Goal: Information Seeking & Learning: Learn about a topic

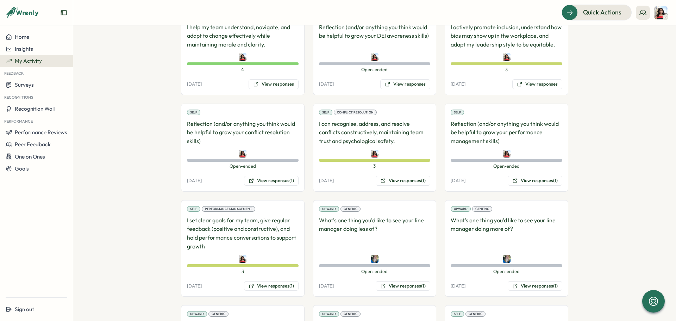
scroll to position [859, 0]
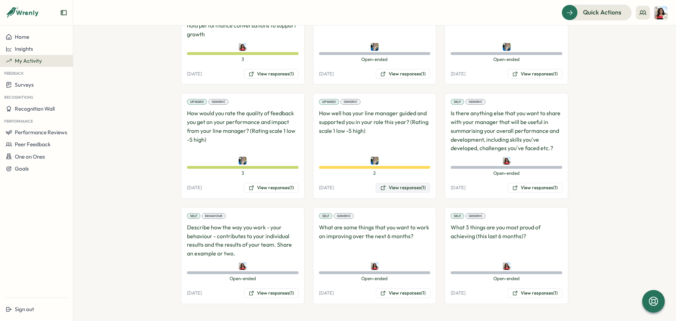
click at [405, 191] on button "View responses (1)" at bounding box center [403, 188] width 55 height 10
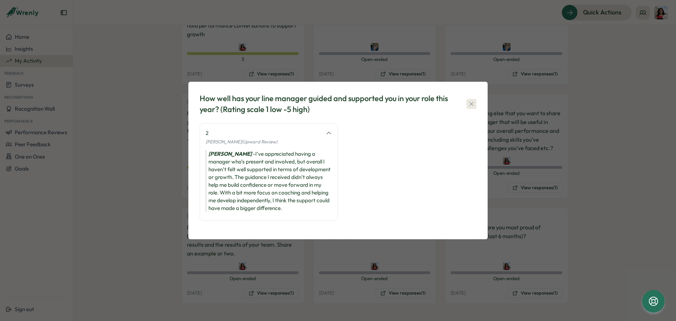
click at [472, 103] on icon "button" at bounding box center [471, 103] width 7 height 7
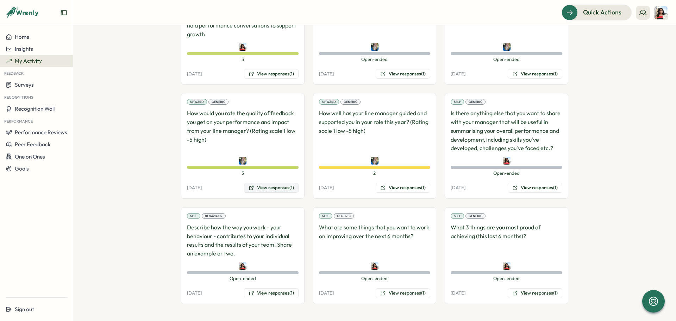
click at [267, 191] on button "View responses (1)" at bounding box center [271, 188] width 55 height 10
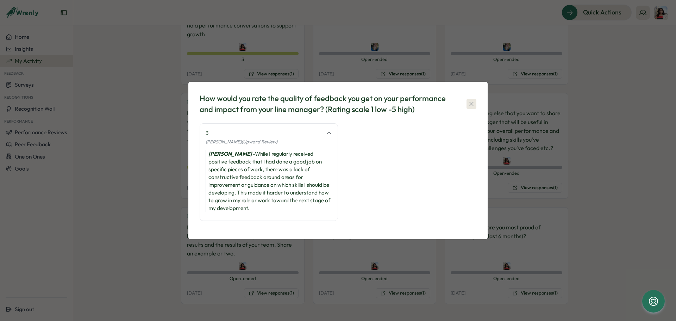
click at [470, 105] on icon "button" at bounding box center [471, 103] width 7 height 7
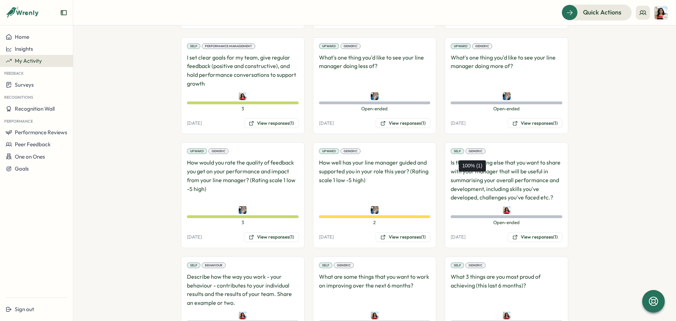
scroll to position [789, 0]
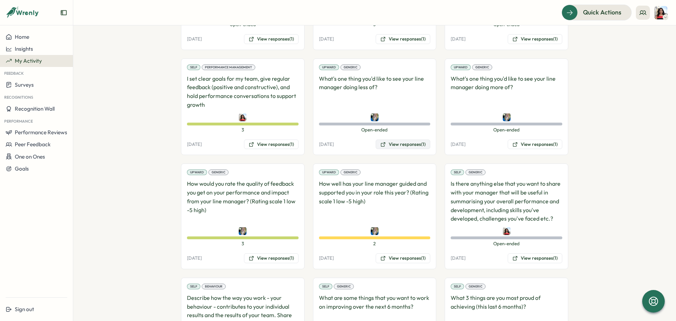
click at [395, 144] on button "View responses (1)" at bounding box center [403, 144] width 55 height 10
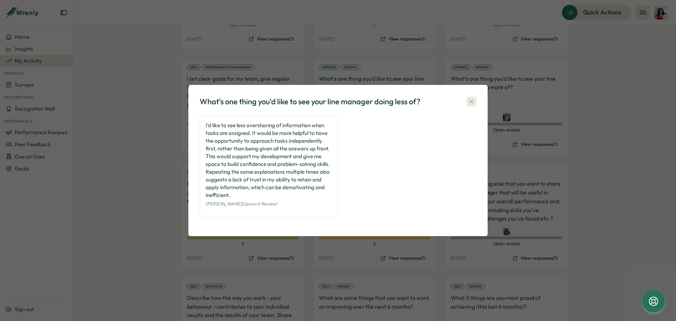
click at [476, 97] on button "button" at bounding box center [472, 102] width 10 height 10
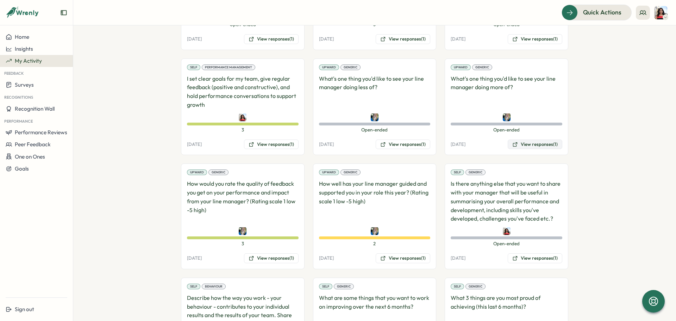
click at [532, 143] on button "View responses (1)" at bounding box center [535, 144] width 55 height 10
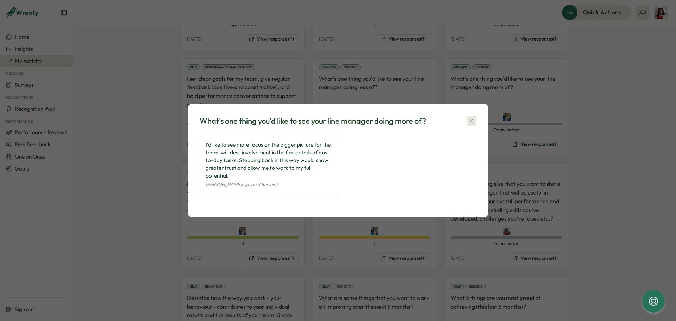
click at [470, 120] on icon "button" at bounding box center [471, 120] width 7 height 7
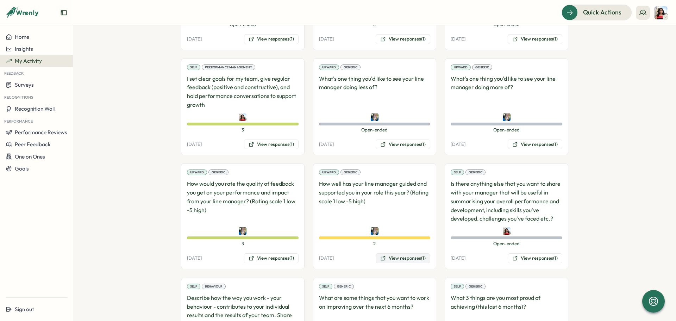
click at [398, 259] on button "View responses (1)" at bounding box center [403, 258] width 55 height 10
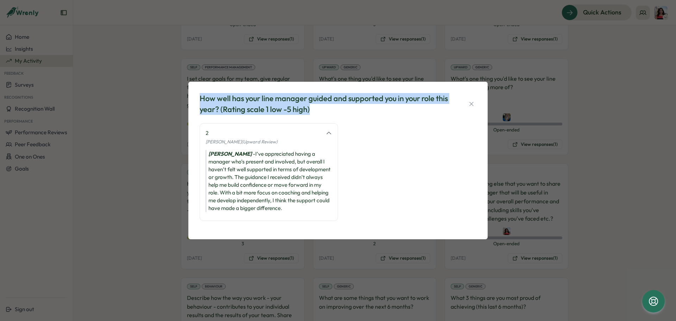
drag, startPoint x: 200, startPoint y: 97, endPoint x: 329, endPoint y: 110, distance: 129.2
click at [329, 110] on div "How well has your line manager guided and supported you in your role this year?…" at bounding box center [325, 104] width 250 height 22
copy div "How well has your line manager guided and supported you in your role this year?…"
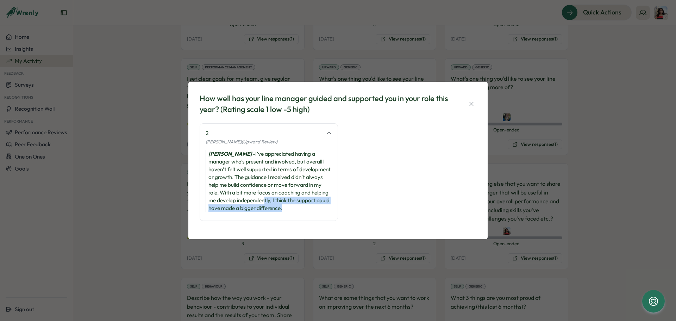
drag, startPoint x: 290, startPoint y: 209, endPoint x: 265, endPoint y: 197, distance: 28.2
click at [265, 197] on div "[PERSON_NAME] - I’ve appreciated having a manager who’s present and involved, b…" at bounding box center [269, 181] width 126 height 62
click at [283, 204] on div "[PERSON_NAME] - I’ve appreciated having a manager who’s present and involved, b…" at bounding box center [269, 181] width 126 height 62
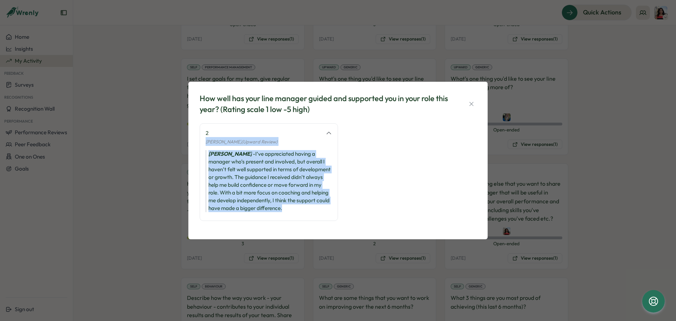
drag, startPoint x: 285, startPoint y: 209, endPoint x: 200, endPoint y: 141, distance: 108.3
click at [200, 141] on div "2 [PERSON_NAME] (Upward Review) [PERSON_NAME] - I’ve appreciated having a manag…" at bounding box center [269, 172] width 138 height 98
click at [283, 174] on div "[PERSON_NAME] - I’ve appreciated having a manager who’s present and involved, b…" at bounding box center [269, 181] width 126 height 62
drag, startPoint x: 293, startPoint y: 208, endPoint x: 203, endPoint y: 131, distance: 119.2
click at [203, 131] on div "2 [PERSON_NAME] (Upward Review) [PERSON_NAME] - I’ve appreciated having a manag…" at bounding box center [269, 172] width 138 height 98
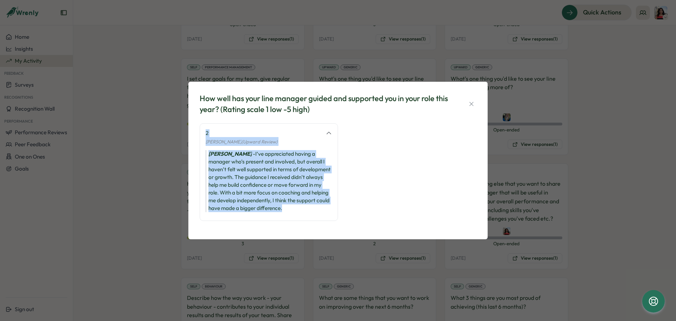
copy div "2 [PERSON_NAME] (Upward Review) [PERSON_NAME] - I’ve appreciated having a manag…"
click at [471, 104] on icon "button" at bounding box center [472, 104] width 4 height 4
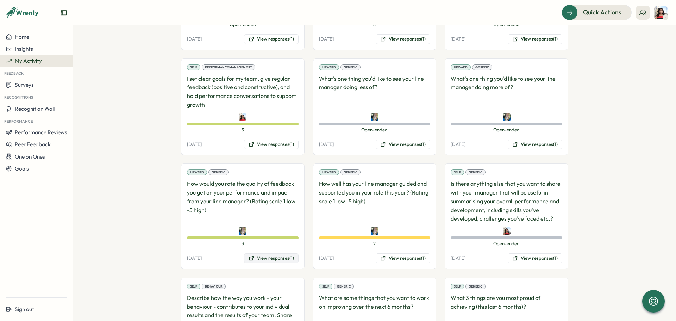
click at [272, 260] on button "View responses (1)" at bounding box center [271, 258] width 55 height 10
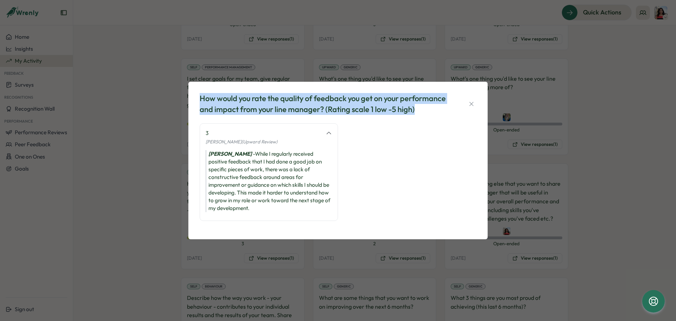
drag, startPoint x: 426, startPoint y: 113, endPoint x: 191, endPoint y: 99, distance: 234.6
click at [191, 99] on div "How would you rate the quality of feedback you get on your performance and impa…" at bounding box center [337, 160] width 299 height 157
copy div "How would you rate the quality of feedback you get on your performance and impa…"
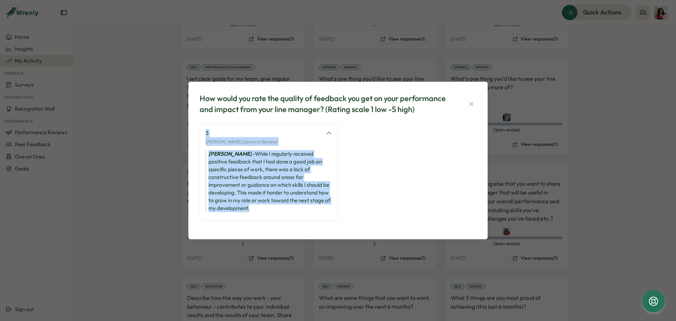
drag, startPoint x: 274, startPoint y: 211, endPoint x: 205, endPoint y: 135, distance: 103.0
click at [205, 135] on div "3 [PERSON_NAME] (Upward Review) [PERSON_NAME] - While I regularly received posi…" at bounding box center [269, 172] width 138 height 98
copy div "3 [PERSON_NAME] (Upward Review) [PERSON_NAME] - While I regularly received posi…"
click at [597, 164] on div "How would you rate the quality of feedback you get on your performance and impa…" at bounding box center [338, 160] width 676 height 321
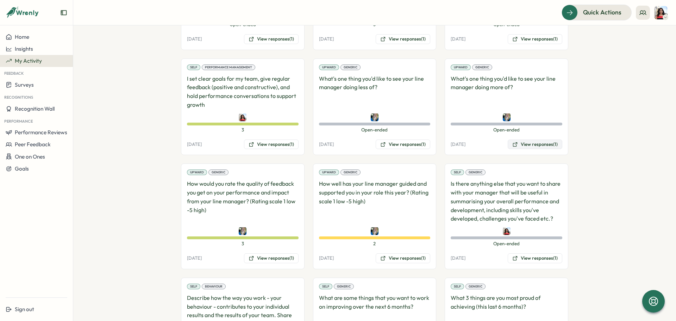
click at [549, 144] on button "View responses (1)" at bounding box center [535, 144] width 55 height 10
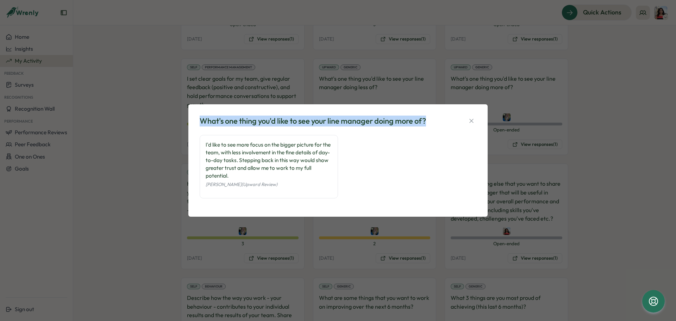
drag, startPoint x: 427, startPoint y: 120, endPoint x: 196, endPoint y: 120, distance: 231.1
click at [196, 120] on div "What's one thing you'd like to see your line manager doing more of? I'd like to…" at bounding box center [337, 160] width 299 height 113
copy div "What's one thing you'd like to see your line manager doing more of?"
drag, startPoint x: 279, startPoint y: 185, endPoint x: 197, endPoint y: 144, distance: 91.5
click at [197, 144] on div "What's one thing you'd like to see your line manager doing more of? I'd like to…" at bounding box center [338, 161] width 282 height 96
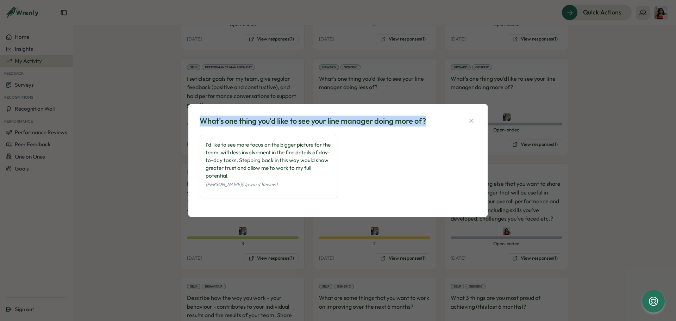
copy div "I'd like to see more focus on the bigger picture for the team, with less involv…"
drag, startPoint x: 473, startPoint y: 118, endPoint x: 495, endPoint y: 157, distance: 44.0
click at [473, 118] on icon "button" at bounding box center [471, 120] width 7 height 7
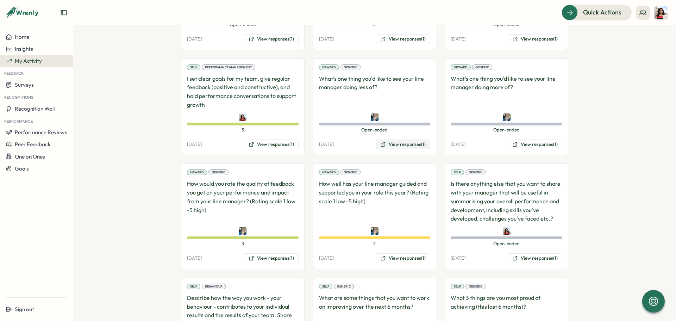
click at [406, 144] on button "View responses (1)" at bounding box center [403, 144] width 55 height 10
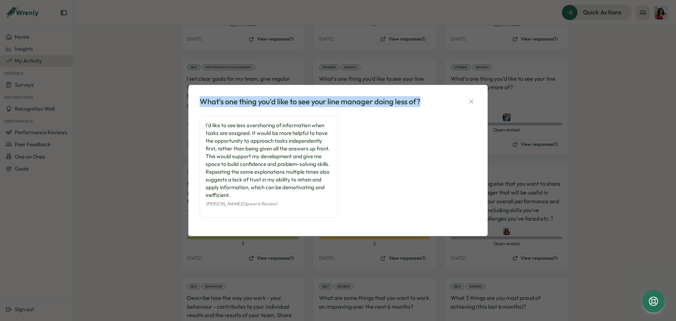
drag, startPoint x: 439, startPoint y: 104, endPoint x: 195, endPoint y: 108, distance: 243.4
click at [195, 108] on div "What's one thing you'd like to see your line manager doing less of? I'd like to…" at bounding box center [337, 160] width 299 height 151
copy div "What's one thing you'd like to see your line manager doing less of?"
drag, startPoint x: 287, startPoint y: 205, endPoint x: 204, endPoint y: 125, distance: 115.6
click at [204, 125] on div "I'd like to see less oversharing of information when tasks are assigned. It wou…" at bounding box center [269, 167] width 138 height 103
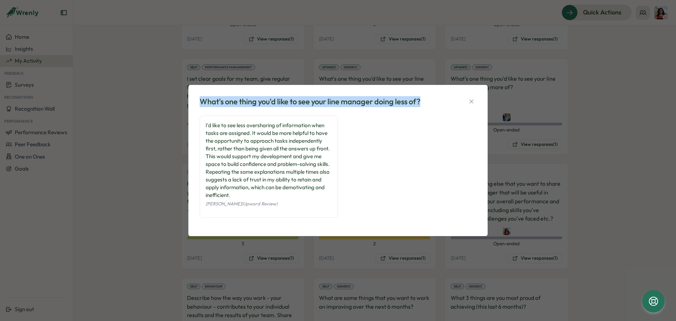
copy div "I'd like to see less oversharing of information when tasks are assigned. It wou…"
click at [471, 103] on icon "button" at bounding box center [471, 101] width 7 height 7
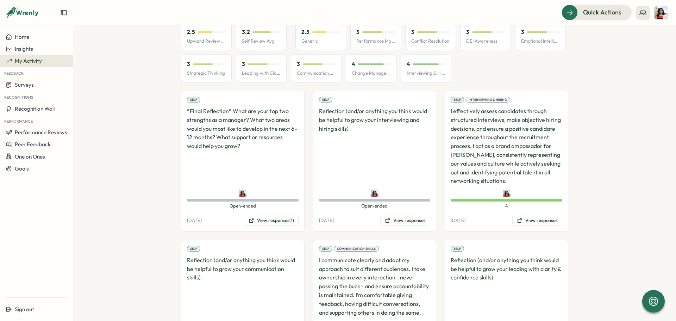
scroll to position [106, 0]
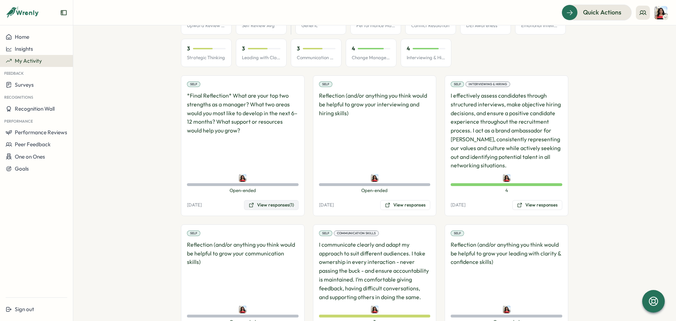
click at [279, 207] on button "View responses (1)" at bounding box center [271, 205] width 55 height 10
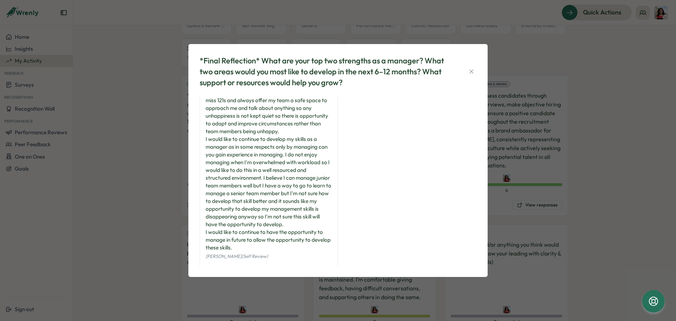
scroll to position [33, 0]
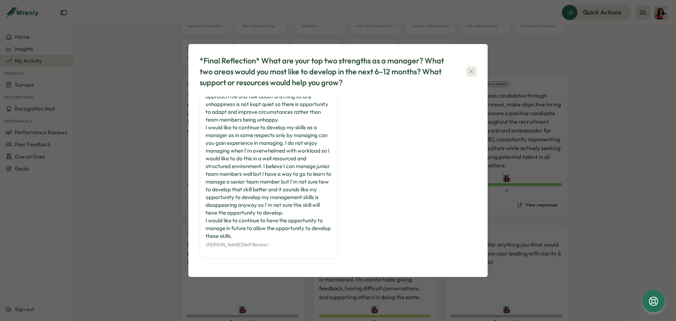
click at [472, 73] on icon "button" at bounding box center [471, 71] width 7 height 7
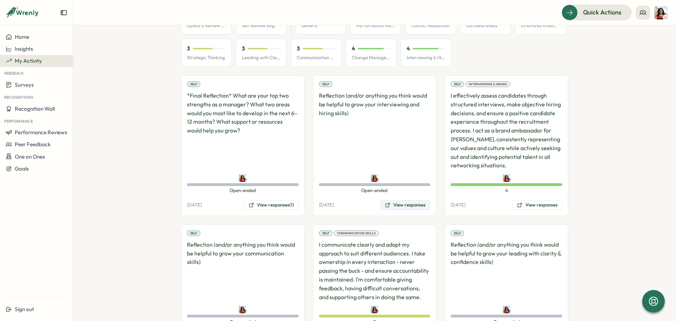
click at [408, 205] on button "View responses" at bounding box center [405, 205] width 50 height 10
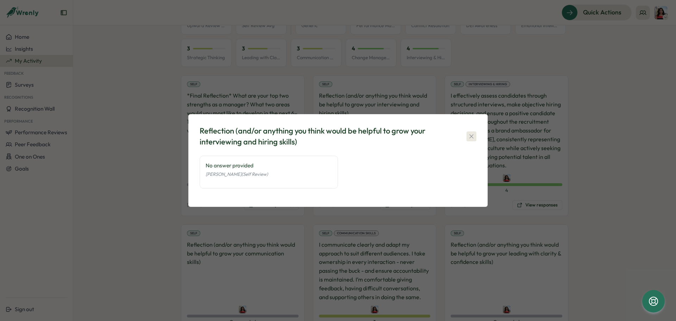
click at [470, 138] on icon "button" at bounding box center [472, 136] width 4 height 4
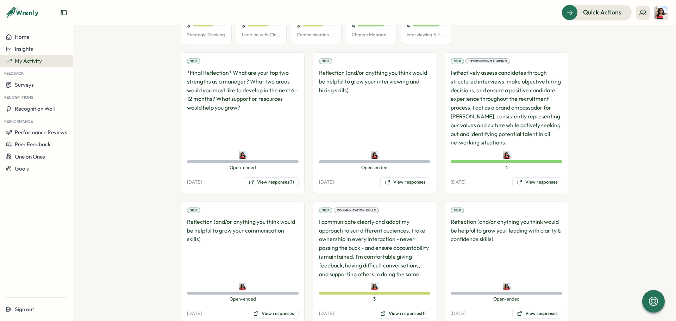
scroll to position [141, 0]
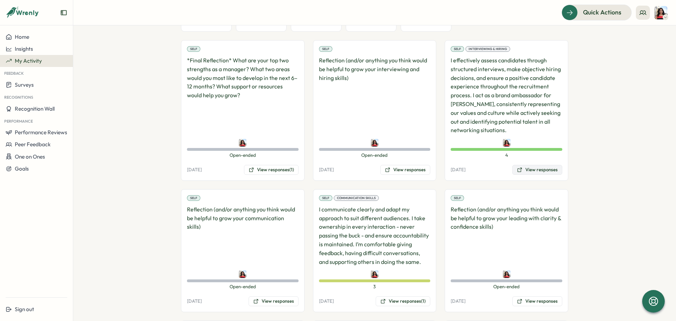
click at [536, 171] on button "View responses" at bounding box center [538, 170] width 50 height 10
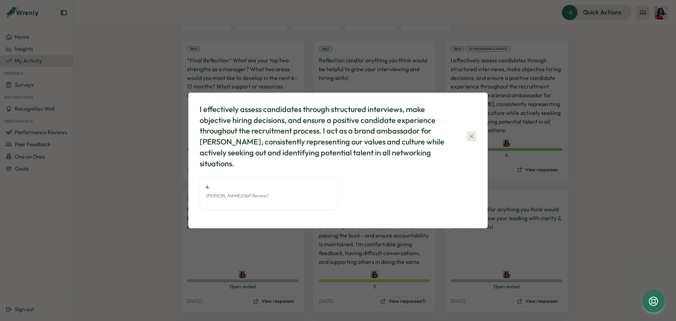
click at [471, 140] on icon "button" at bounding box center [471, 136] width 7 height 7
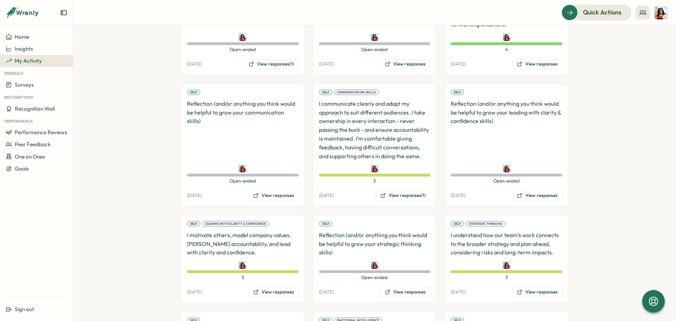
scroll to position [282, 0]
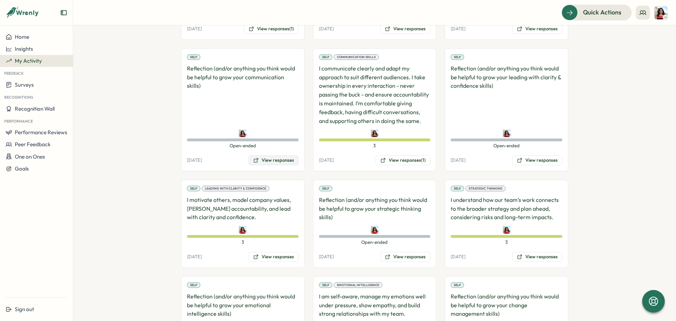
click at [278, 159] on button "View responses" at bounding box center [274, 160] width 50 height 10
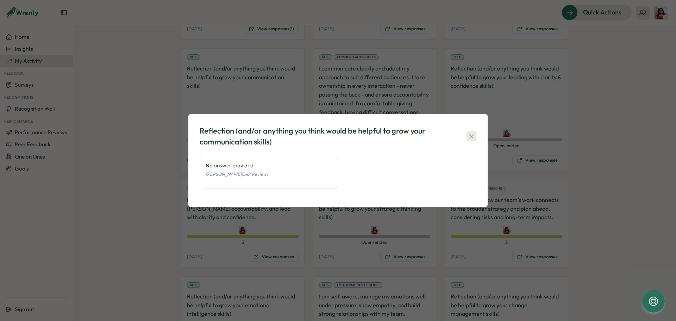
click at [476, 134] on div "Reflection (and/or anything you think would be helpful to grow your communicati…" at bounding box center [338, 160] width 282 height 75
click at [476, 138] on button "button" at bounding box center [472, 136] width 10 height 10
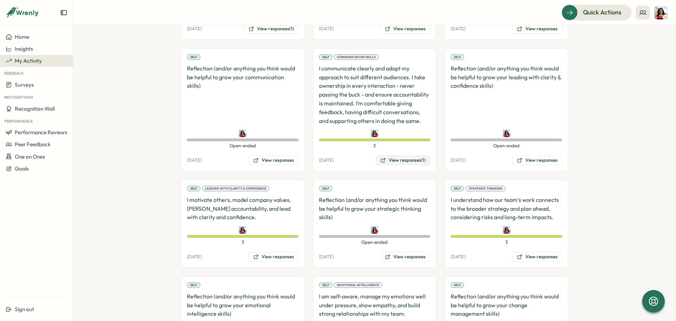
click at [420, 160] on button "View responses (1)" at bounding box center [403, 160] width 55 height 10
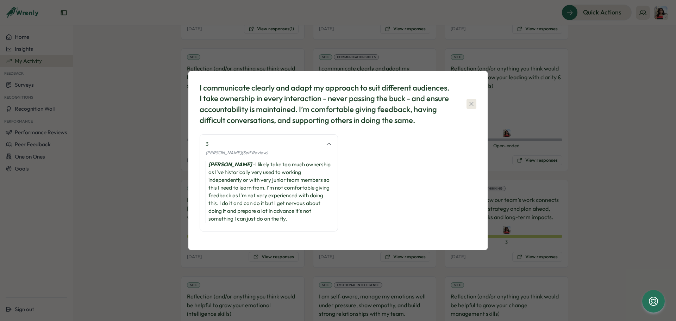
click at [473, 105] on icon "button" at bounding box center [471, 103] width 7 height 7
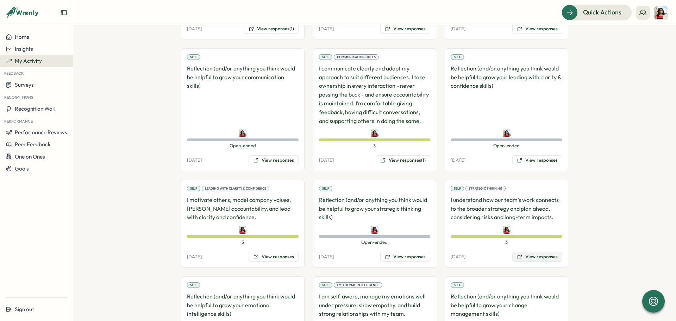
click at [542, 256] on button "View responses" at bounding box center [538, 257] width 50 height 10
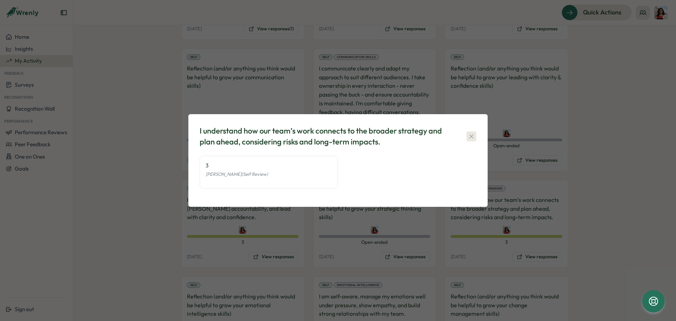
click at [470, 136] on icon "button" at bounding box center [471, 136] width 7 height 7
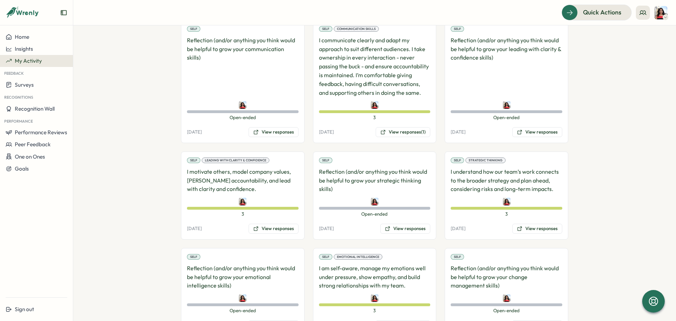
scroll to position [387, 0]
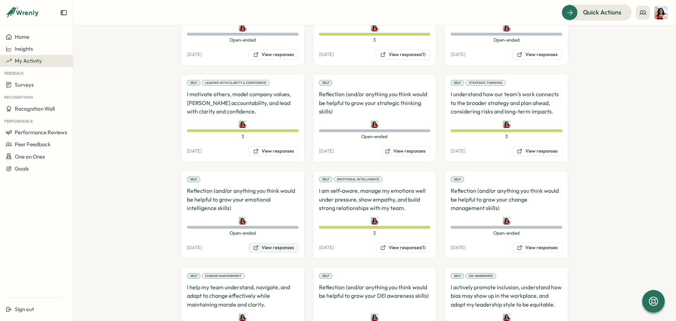
click at [269, 248] on button "View responses" at bounding box center [274, 248] width 50 height 10
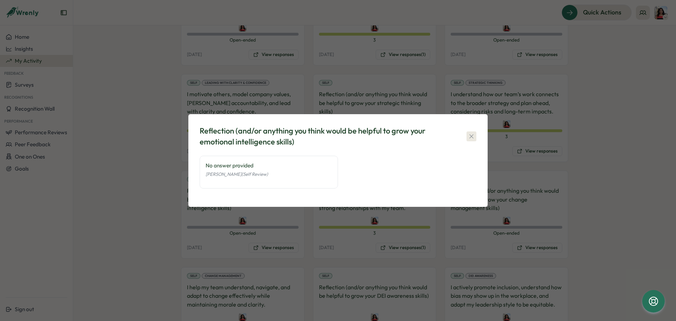
click at [474, 136] on icon "button" at bounding box center [471, 136] width 7 height 7
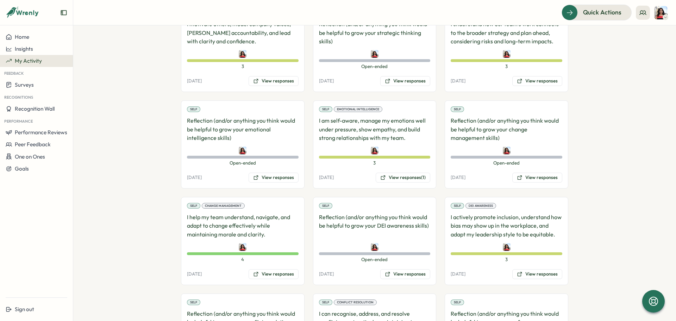
scroll to position [458, 0]
click at [414, 174] on button "View responses (1)" at bounding box center [403, 177] width 55 height 10
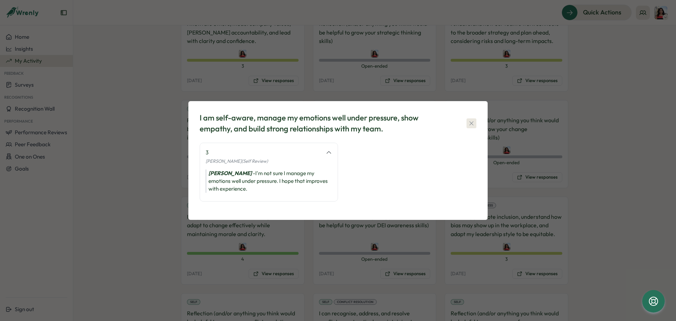
click at [471, 124] on icon "button" at bounding box center [472, 123] width 4 height 4
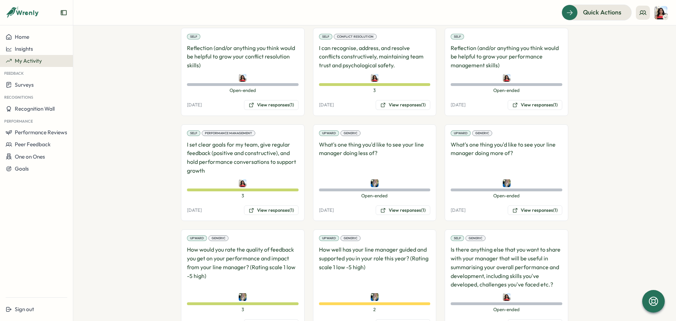
scroll to position [740, 0]
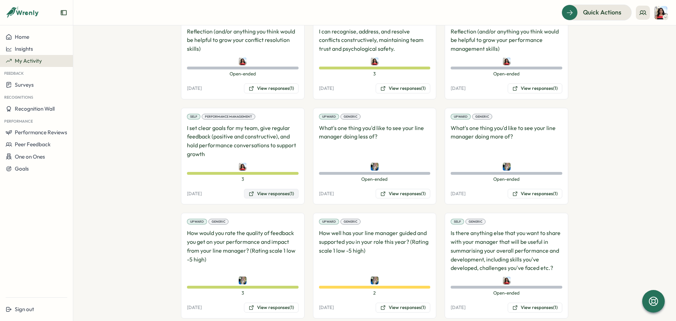
click at [280, 192] on button "View responses (1)" at bounding box center [271, 194] width 55 height 10
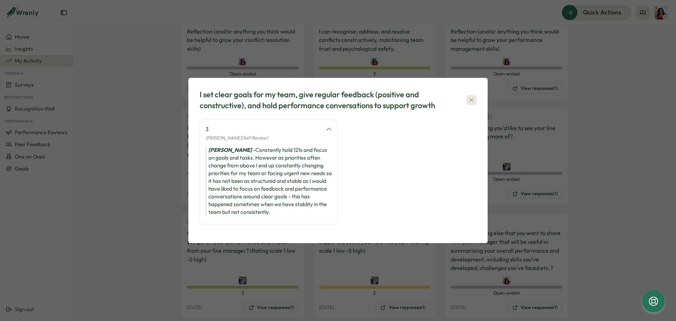
click at [472, 101] on icon "button" at bounding box center [471, 100] width 7 height 7
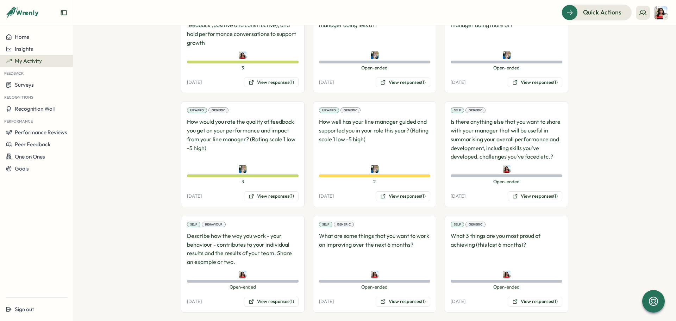
scroll to position [859, 0]
